Goal: Transaction & Acquisition: Purchase product/service

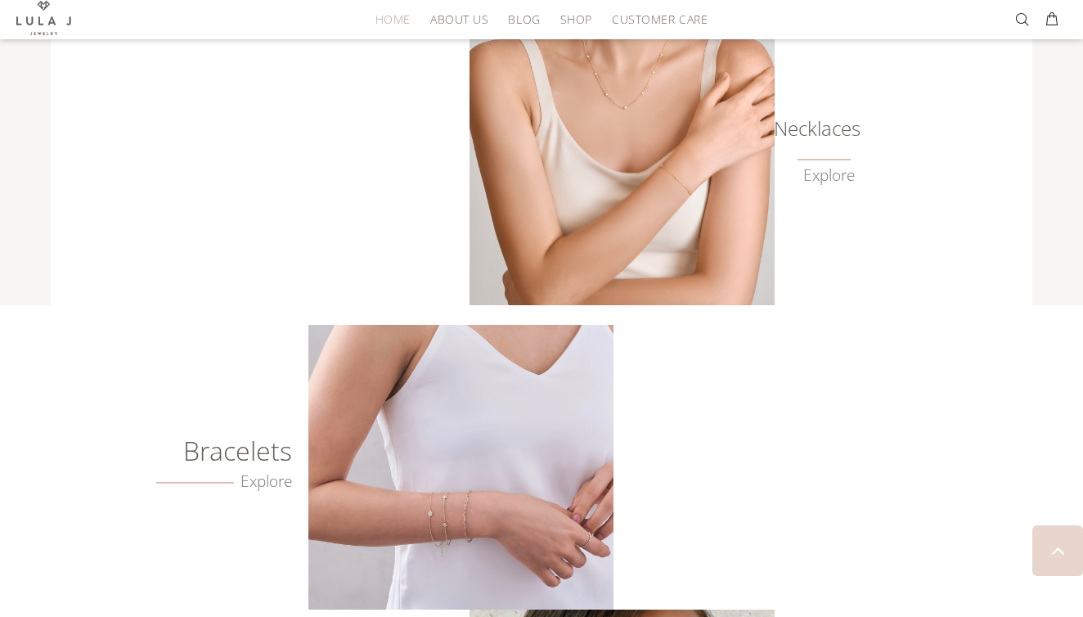
scroll to position [868, 0]
click at [823, 174] on link "Explore" at bounding box center [829, 174] width 52 height 19
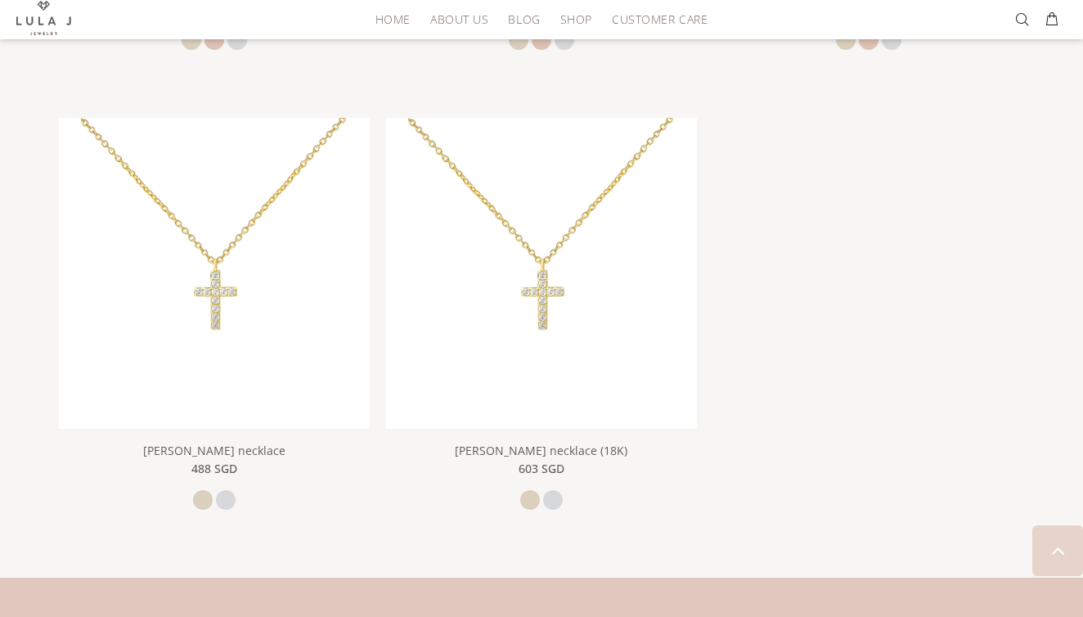
scroll to position [2608, 0]
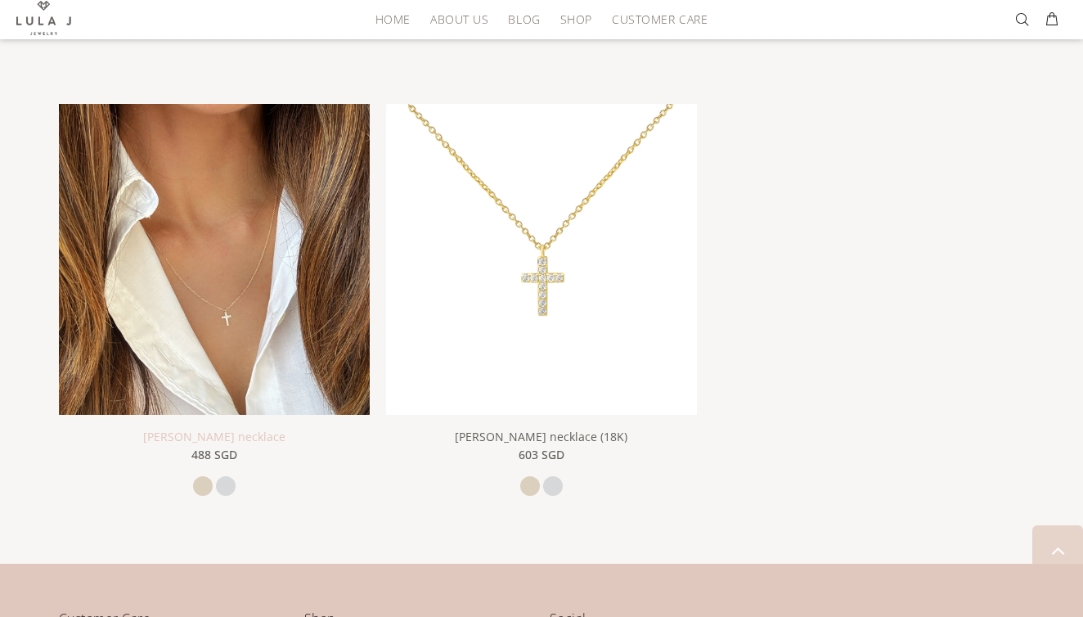
click at [240, 429] on link "Lula Cross necklace" at bounding box center [214, 436] width 142 height 16
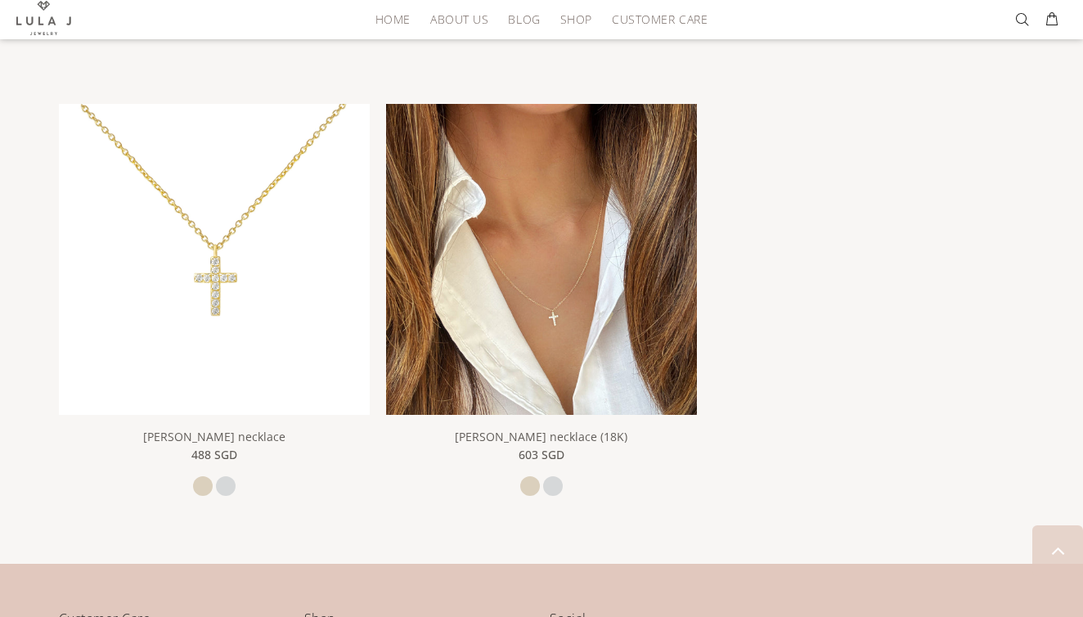
click at [509, 261] on img at bounding box center [541, 259] width 311 height 311
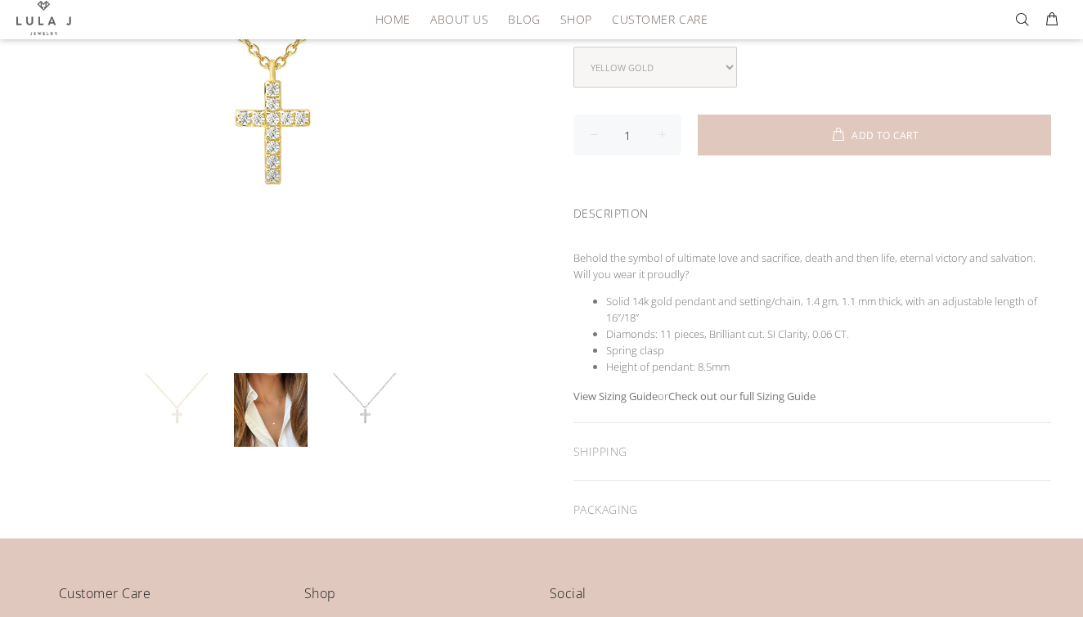
scroll to position [357, 0]
click at [362, 390] on link at bounding box center [365, 409] width 74 height 74
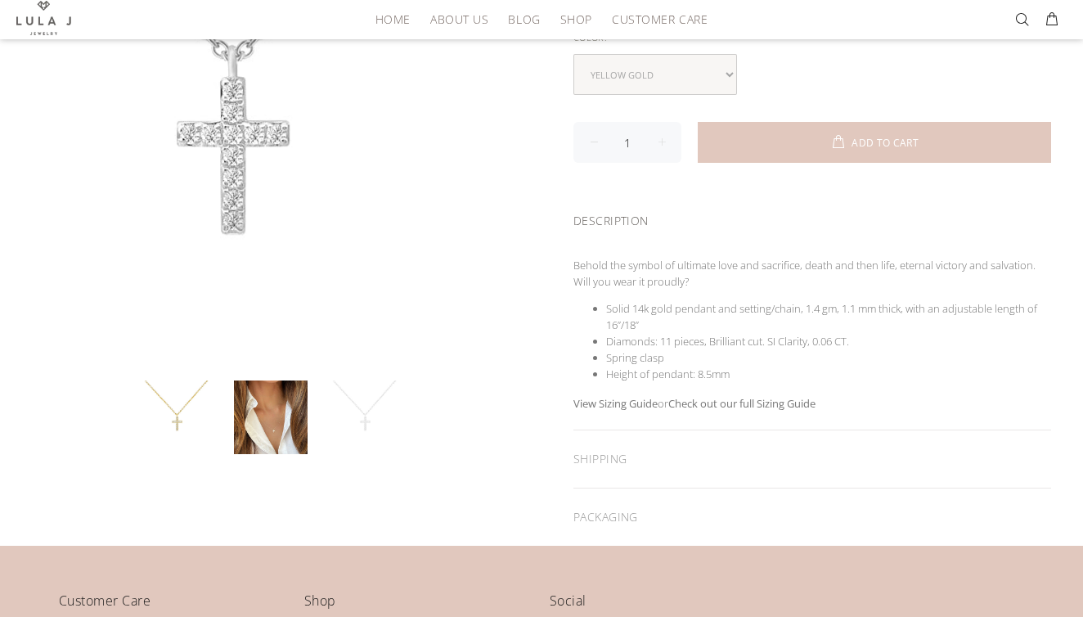
scroll to position [349, 0]
